Goal: Task Accomplishment & Management: Manage account settings

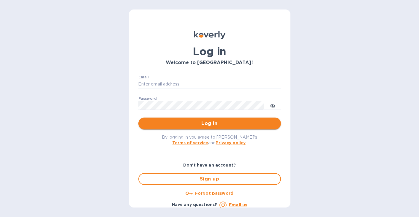
type input "[EMAIL_ADDRESS][DOMAIN_NAME]"
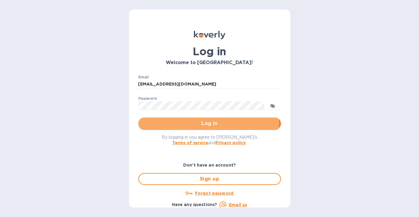
click at [202, 121] on span "Log in" at bounding box center [209, 123] width 133 height 7
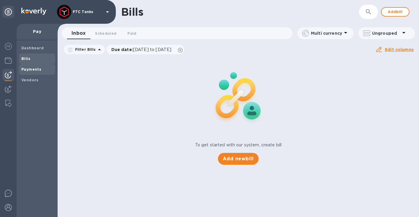
click at [32, 70] on b "Payments" at bounding box center [31, 69] width 20 height 4
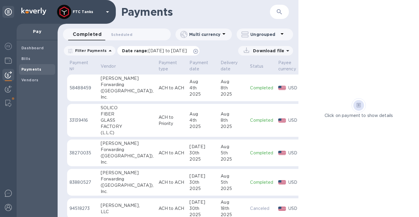
click at [198, 51] on icon at bounding box center [195, 51] width 5 height 5
